Goal: Task Accomplishment & Management: Manage account settings

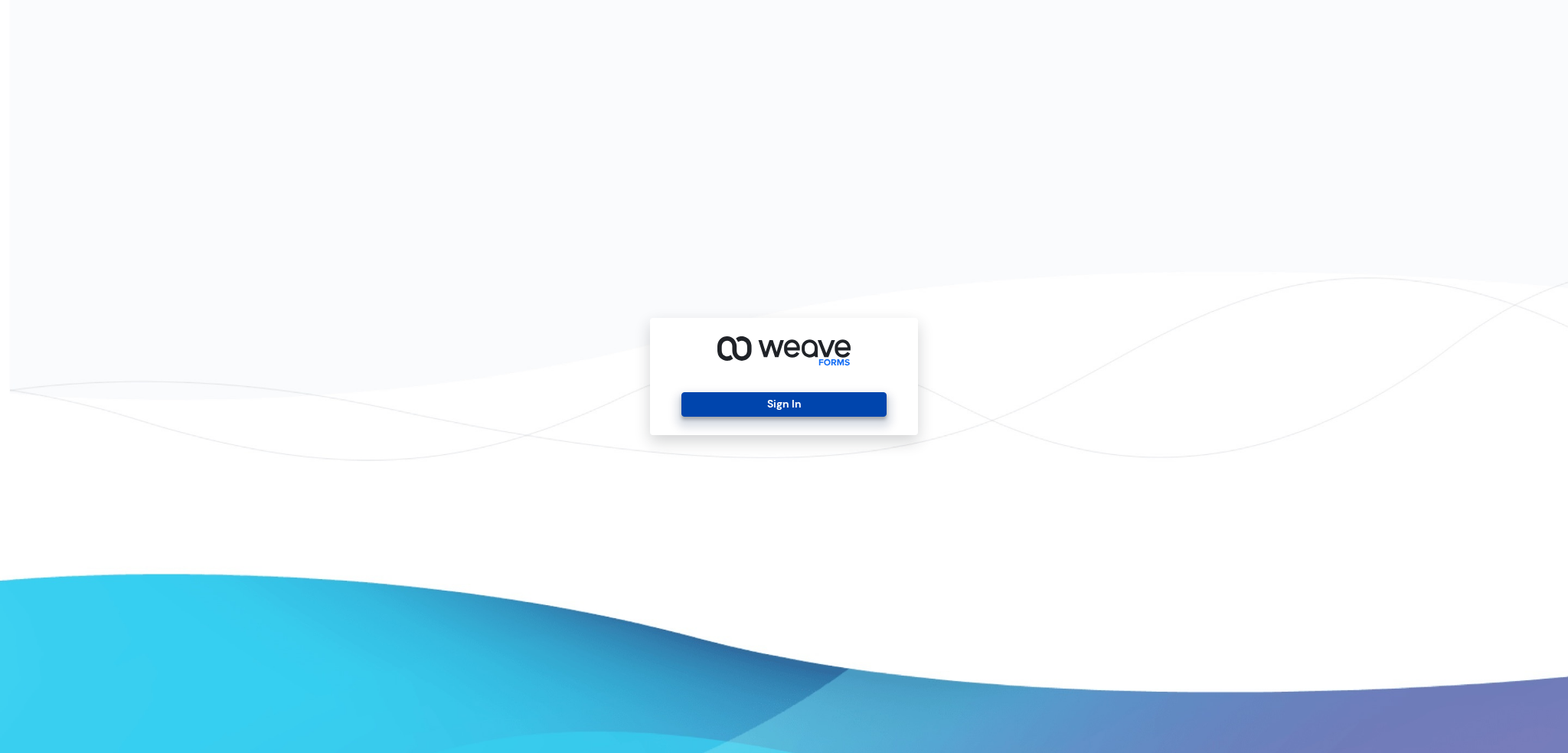
click at [742, 401] on button "Sign In" at bounding box center [784, 404] width 204 height 25
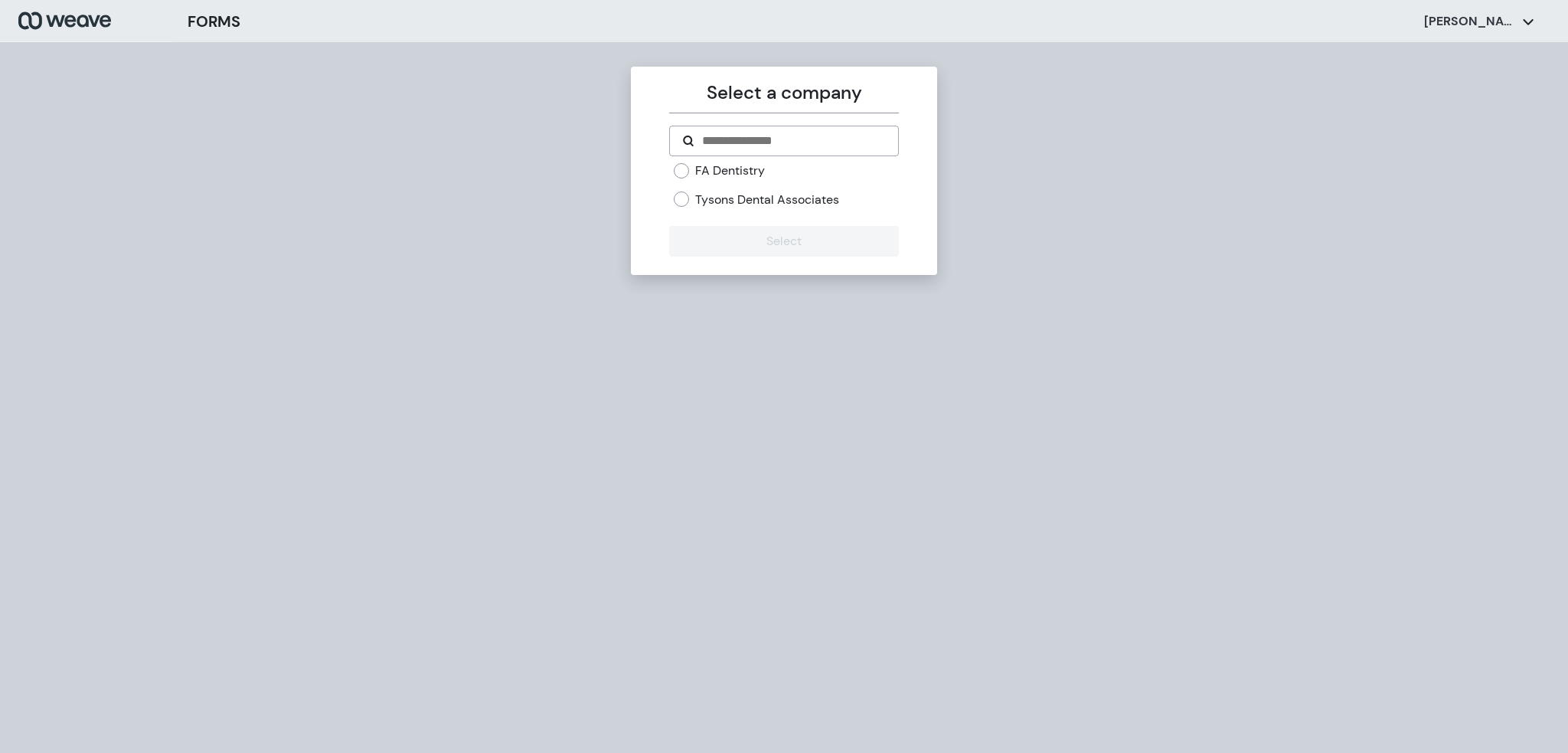
click at [733, 199] on label "Tysons Dental Associates" at bounding box center [767, 200] width 144 height 17
click at [728, 236] on button "Select" at bounding box center [784, 242] width 229 height 31
